Goal: Use online tool/utility: Utilize a website feature to perform a specific function

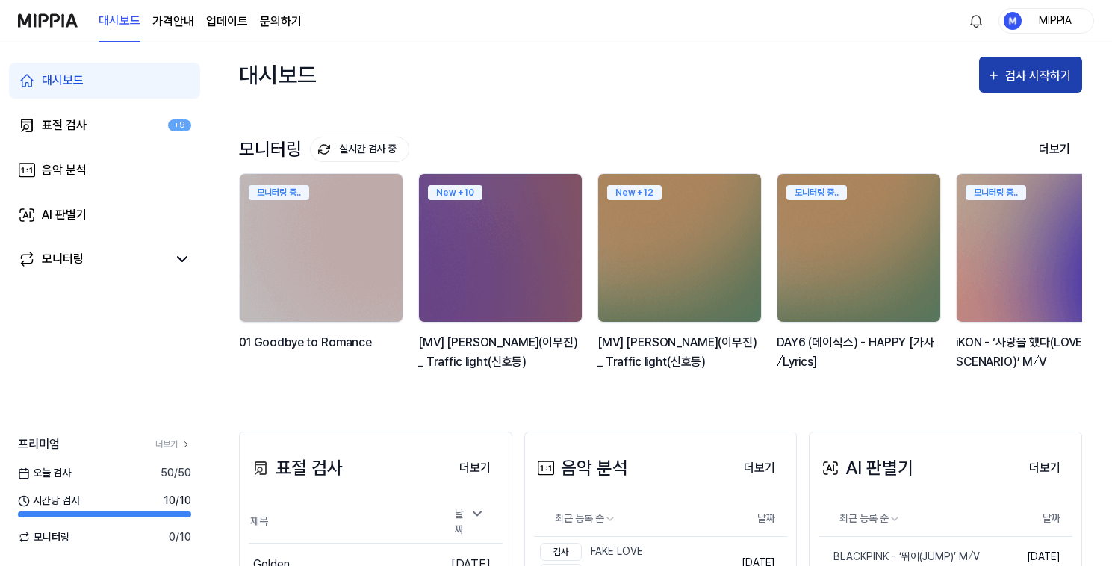
click at [1028, 78] on div "검사 시작하기" at bounding box center [1040, 75] width 69 height 19
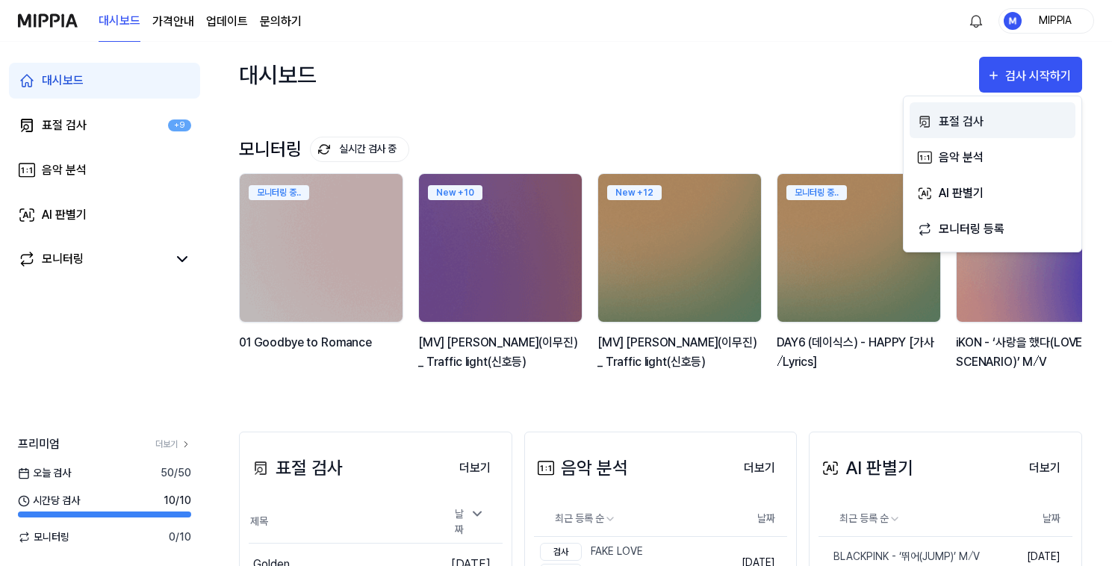
click at [1008, 122] on div "표절 검사" at bounding box center [1004, 121] width 130 height 19
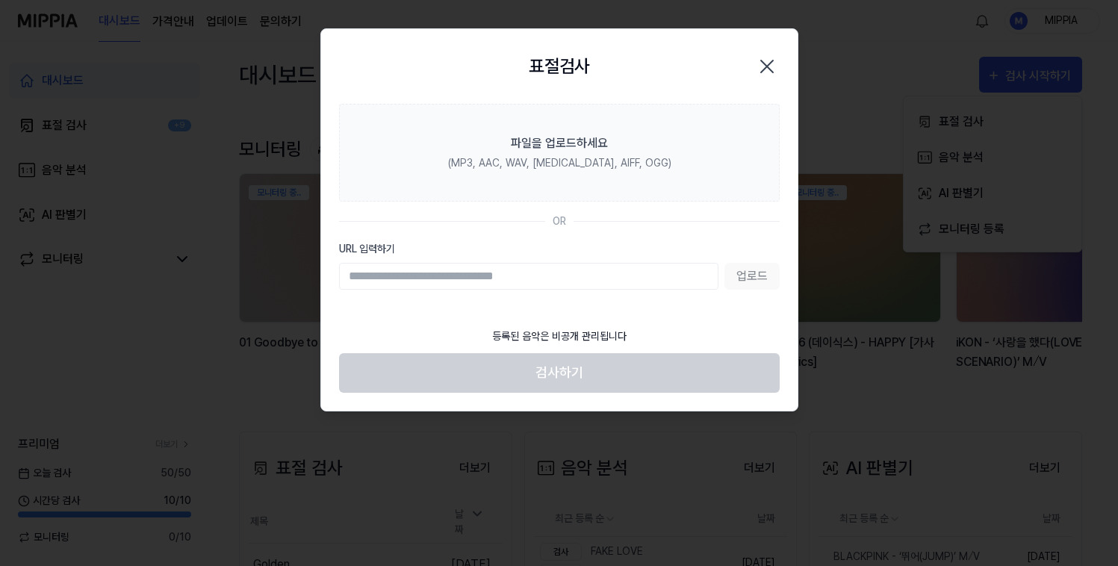
click at [560, 273] on input "URL 입력하기" at bounding box center [529, 276] width 380 height 27
type input "**********"
click at [746, 282] on button "업로드" at bounding box center [752, 276] width 55 height 27
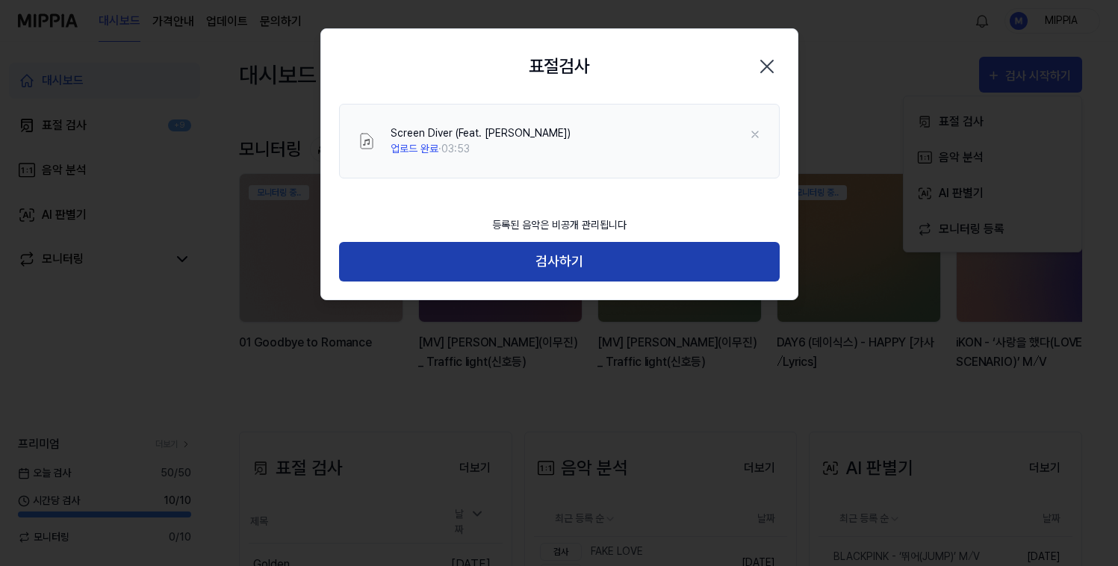
click at [548, 260] on button "검사하기" at bounding box center [559, 262] width 441 height 40
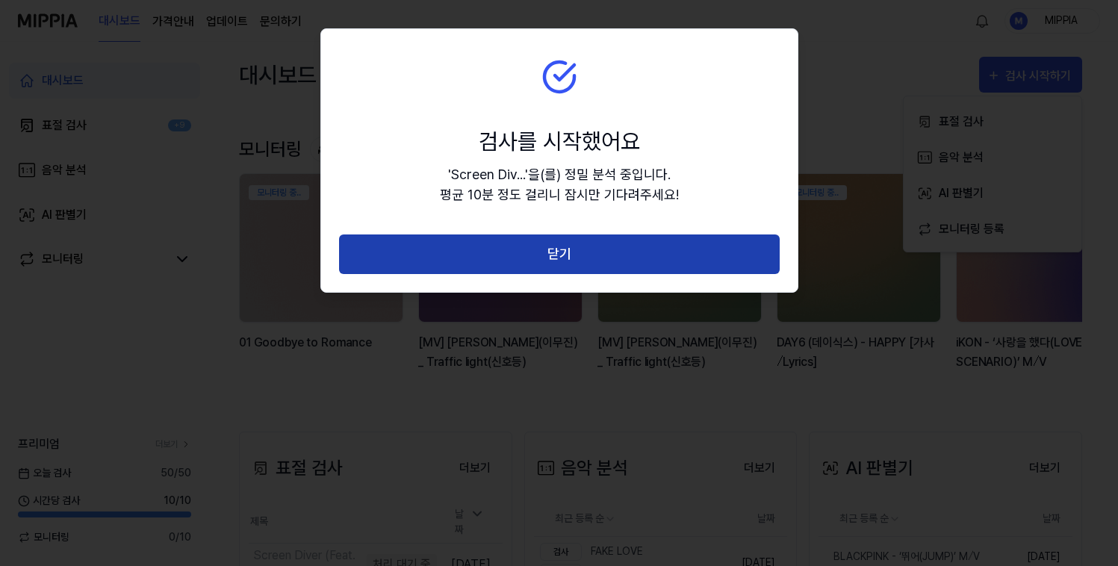
click at [560, 248] on button "닫기" at bounding box center [559, 255] width 441 height 40
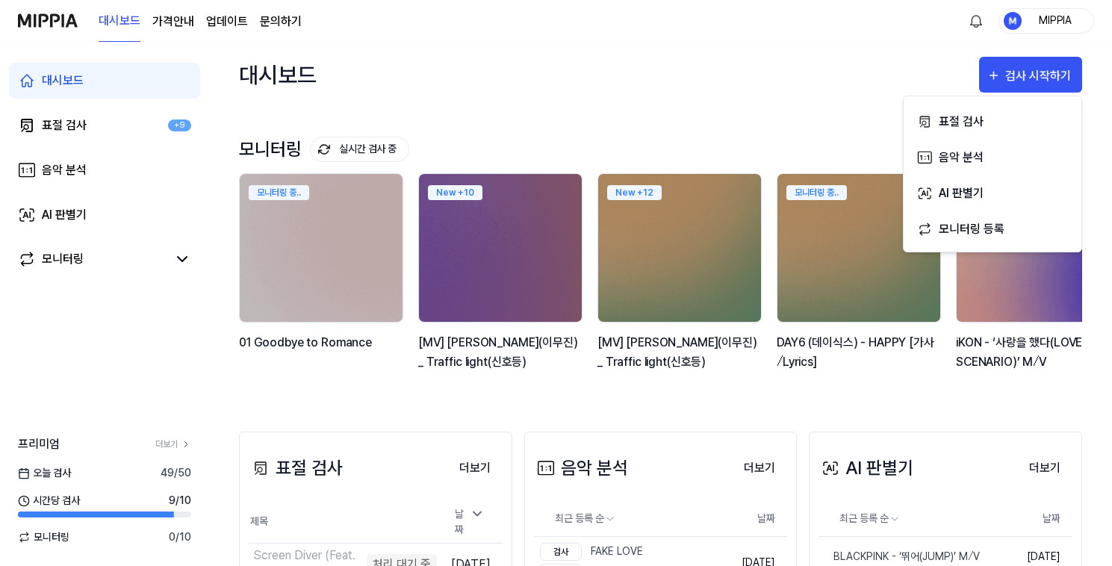
click at [712, 140] on div "모니터링 실시간 검사 중 더보기" at bounding box center [661, 149] width 844 height 24
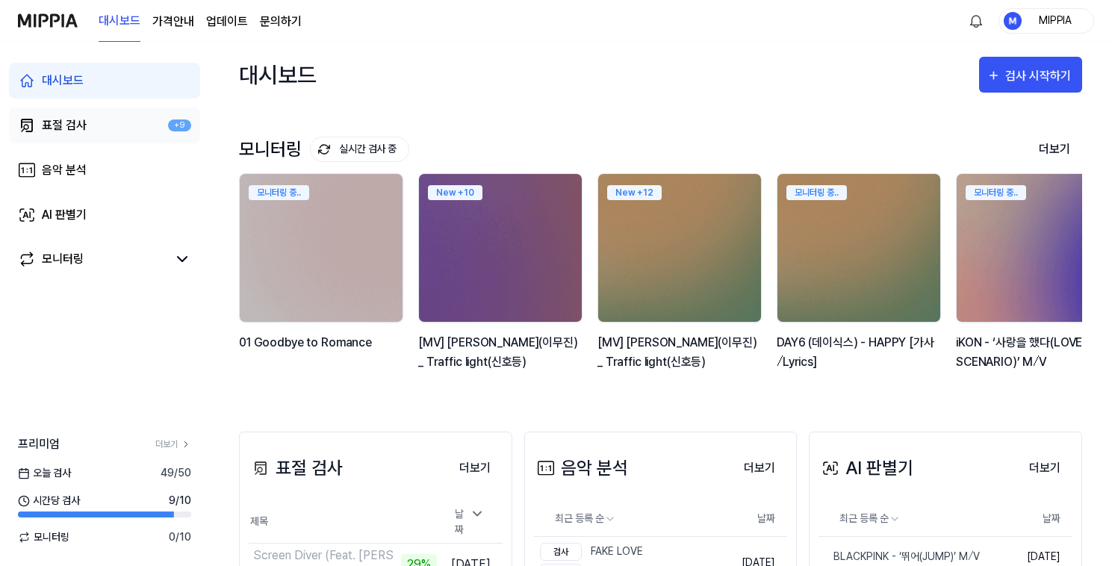
click at [118, 135] on link "표절 검사 +9" at bounding box center [104, 126] width 191 height 36
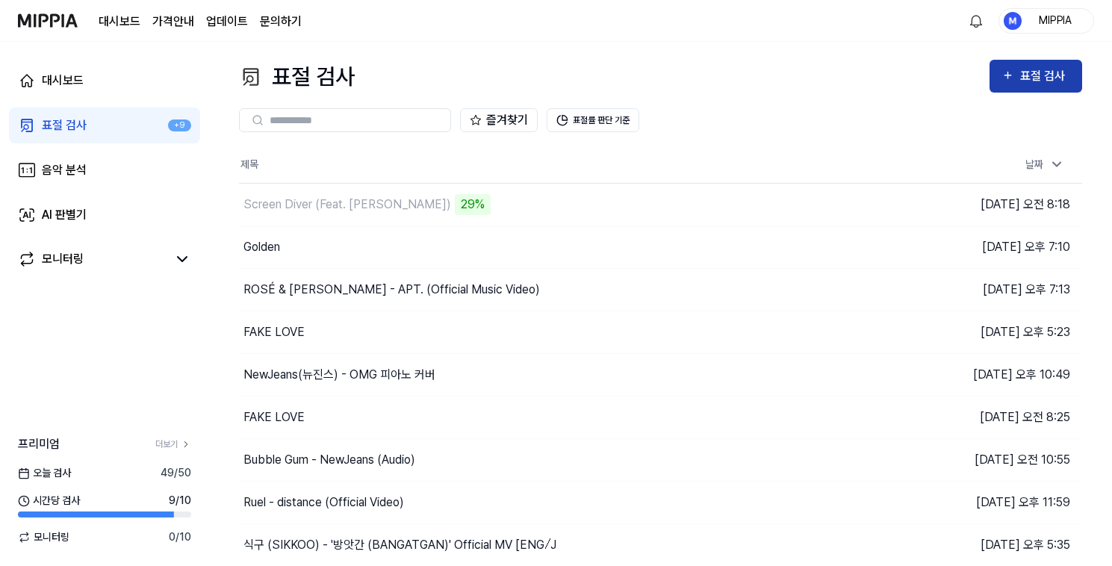
click at [1005, 77] on icon "button" at bounding box center [1008, 75] width 13 height 18
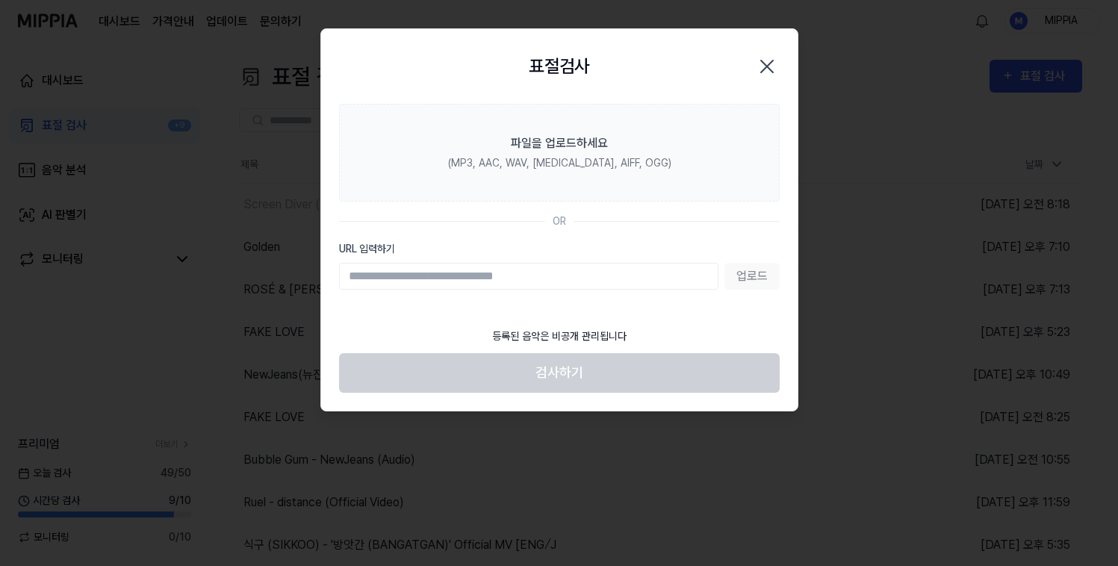
click at [618, 276] on input "URL 입력하기" at bounding box center [529, 276] width 380 height 27
type input "**********"
click at [743, 276] on button "업로드" at bounding box center [752, 276] width 55 height 27
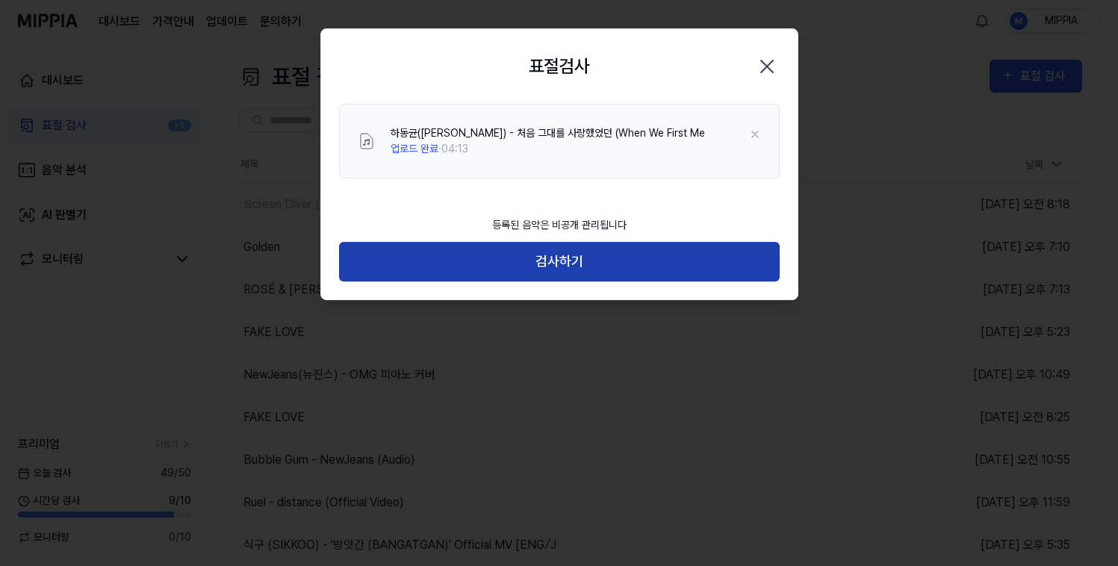
click at [637, 256] on button "검사하기" at bounding box center [559, 262] width 441 height 40
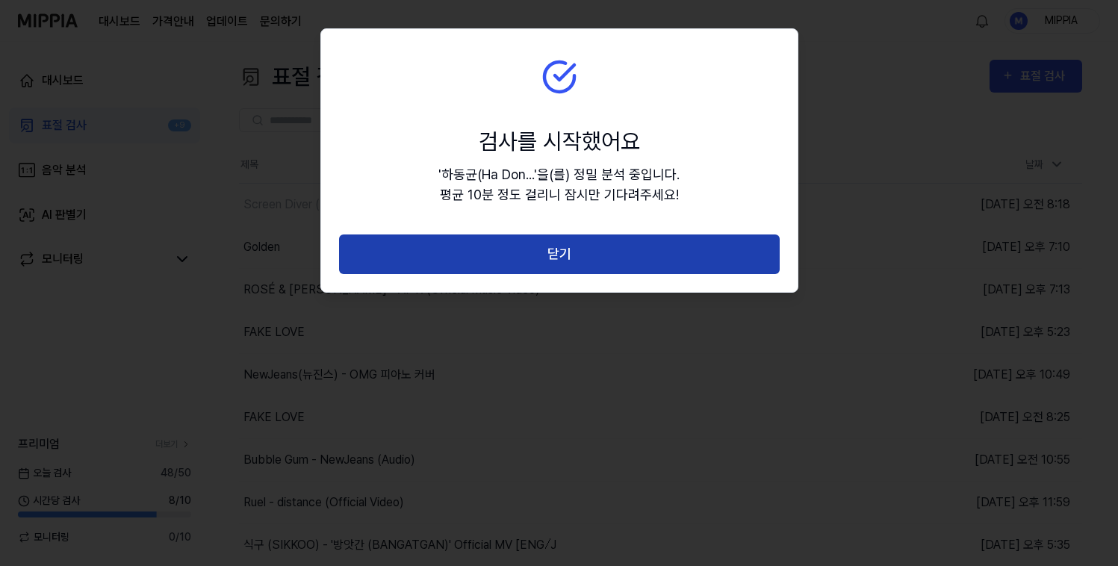
click at [743, 264] on button "닫기" at bounding box center [559, 255] width 441 height 40
